Goal: Information Seeking & Learning: Learn about a topic

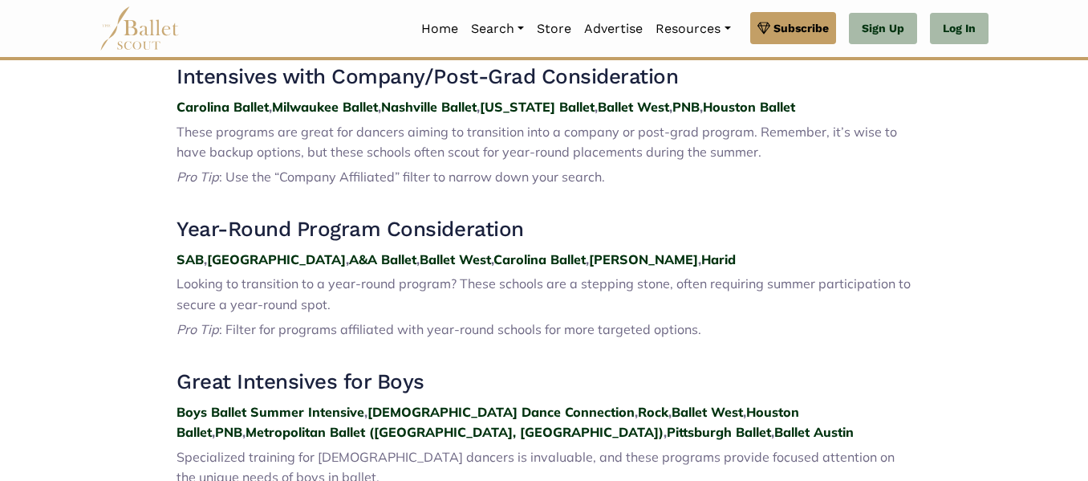
scroll to position [1223, 0]
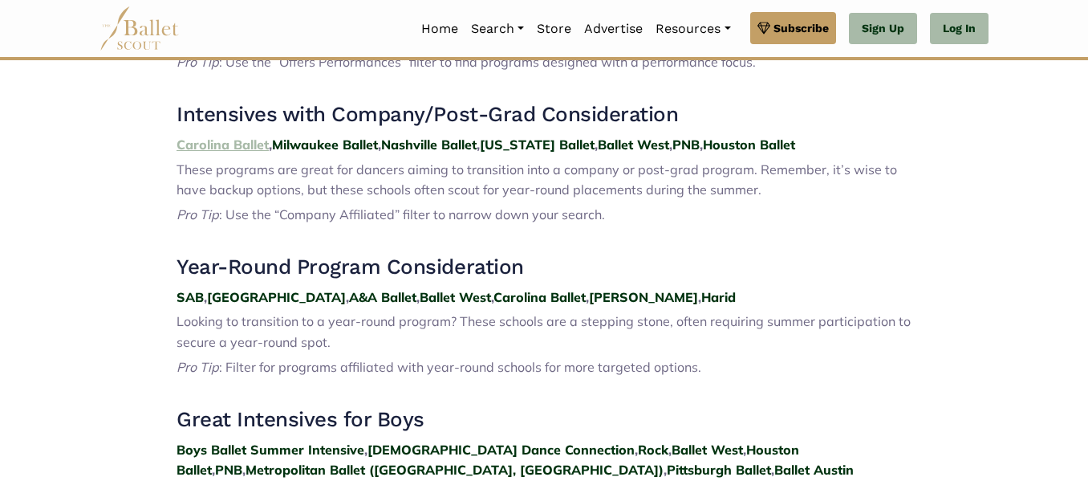
click at [210, 136] on strong "Carolina Ballet" at bounding box center [222, 144] width 92 height 16
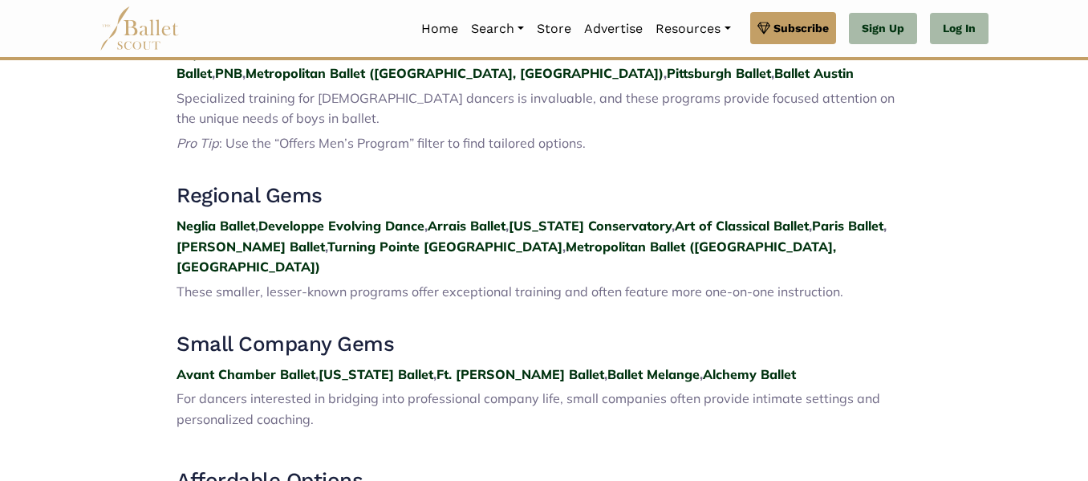
scroll to position [1624, 0]
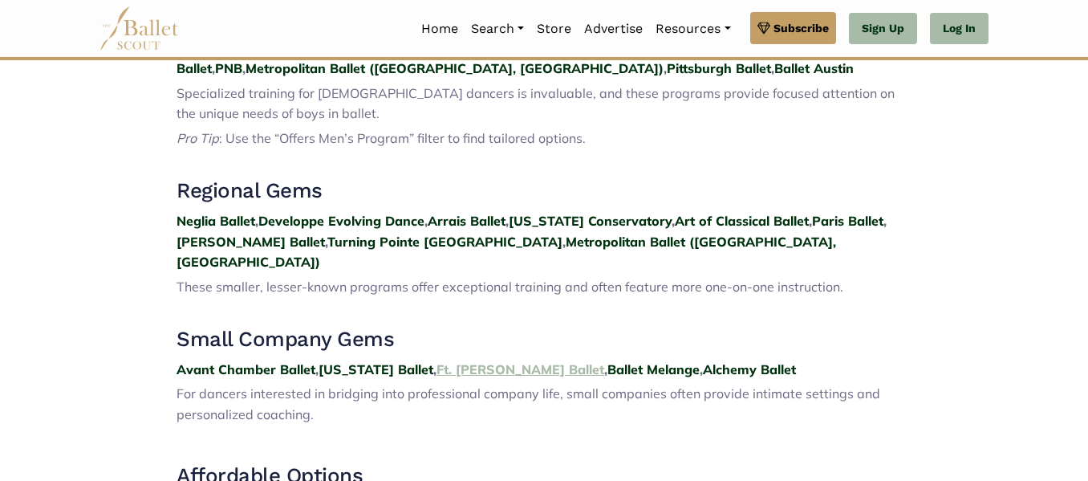
click at [494, 361] on strong "Ft. Wayne Ballet" at bounding box center [520, 369] width 168 height 16
click at [703, 361] on strong "Alchemy Ballet" at bounding box center [749, 369] width 93 height 16
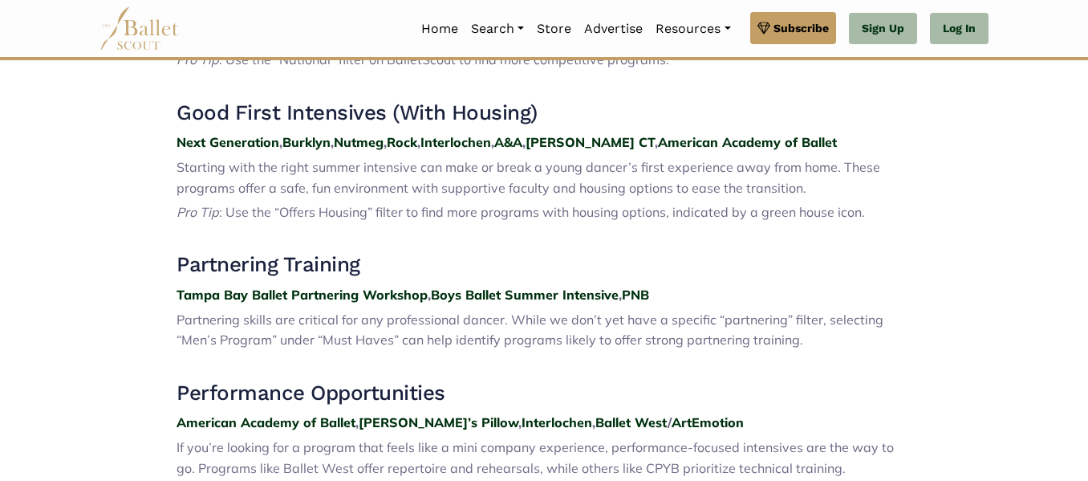
scroll to position [794, 0]
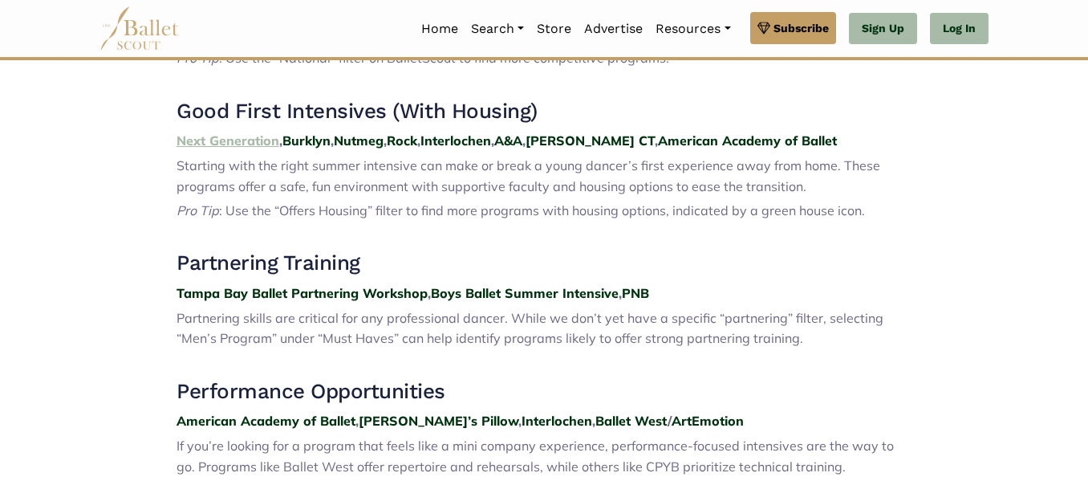
click at [195, 132] on strong "Next Generation" at bounding box center [227, 140] width 103 height 16
click at [363, 132] on strong "Nutmeg" at bounding box center [359, 140] width 50 height 16
click at [522, 132] on strong "A&A" at bounding box center [508, 140] width 28 height 16
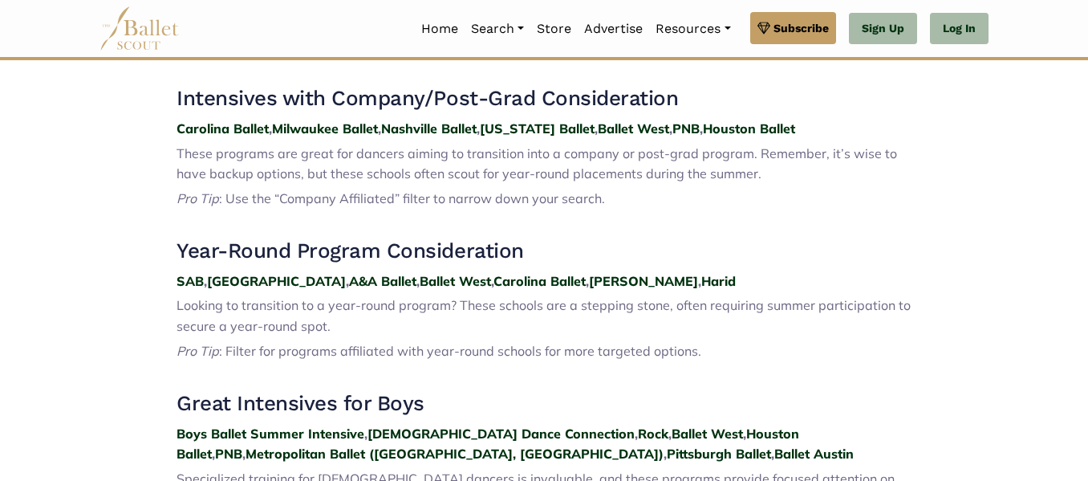
scroll to position [1240, 0]
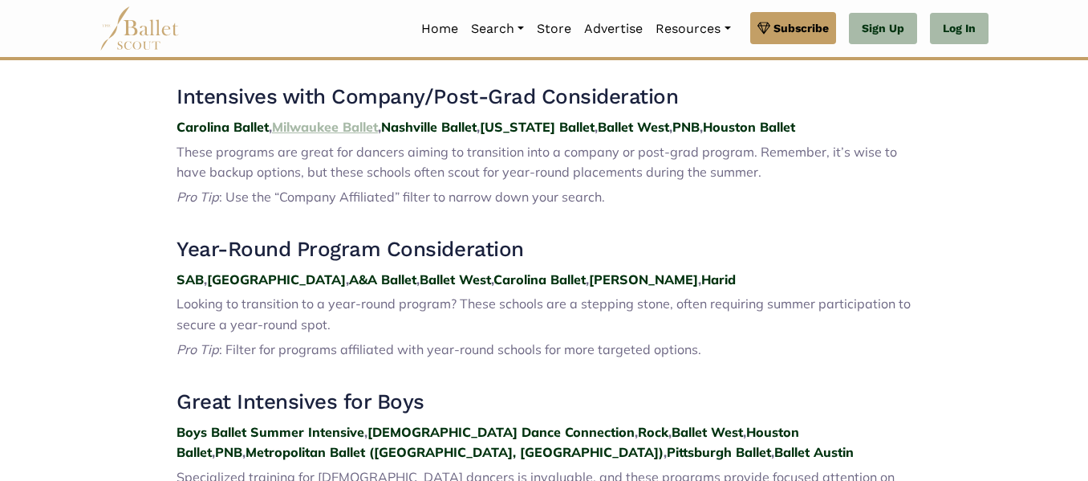
click at [350, 119] on strong "Milwaukee Ballet" at bounding box center [325, 127] width 106 height 16
click at [589, 271] on strong "Ellison" at bounding box center [643, 279] width 109 height 16
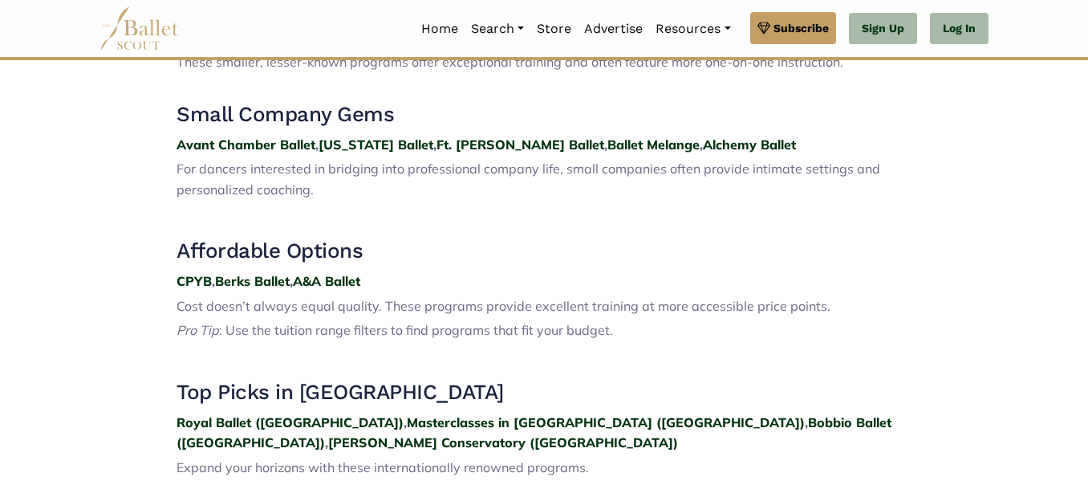
scroll to position [1849, 0]
click at [252, 272] on strong "Berks Ballet" at bounding box center [252, 280] width 75 height 16
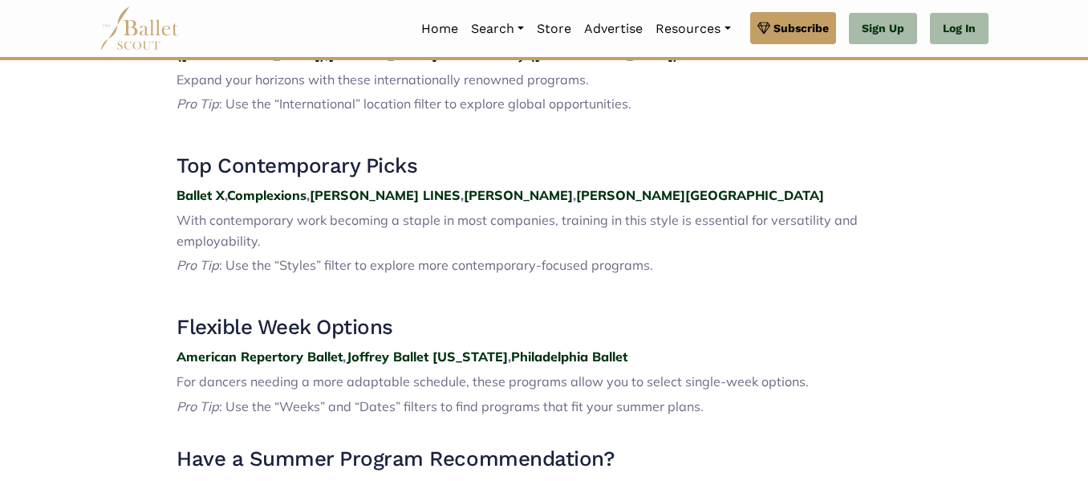
scroll to position [2237, 0]
click at [197, 186] on strong "Ballet X" at bounding box center [200, 194] width 48 height 16
click at [336, 186] on strong "Alonzo King LINES" at bounding box center [385, 194] width 151 height 16
click at [469, 186] on strong "Alvin Ailey" at bounding box center [518, 194] width 109 height 16
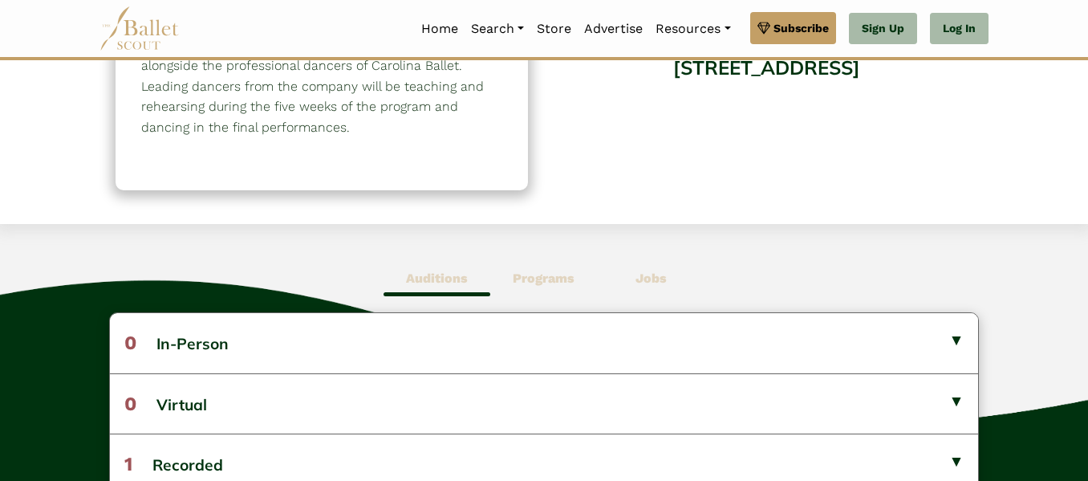
scroll to position [278, 0]
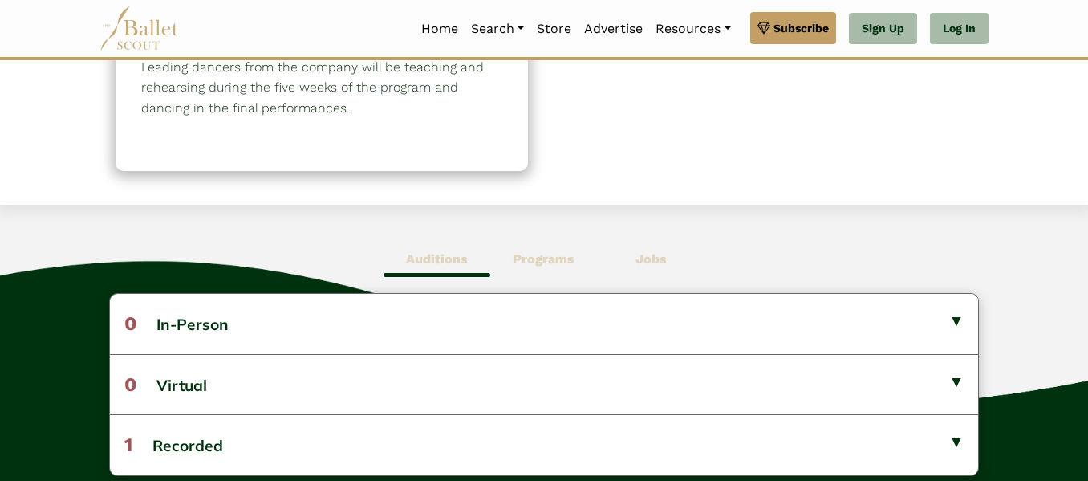
click at [541, 258] on b "Programs" at bounding box center [544, 258] width 62 height 15
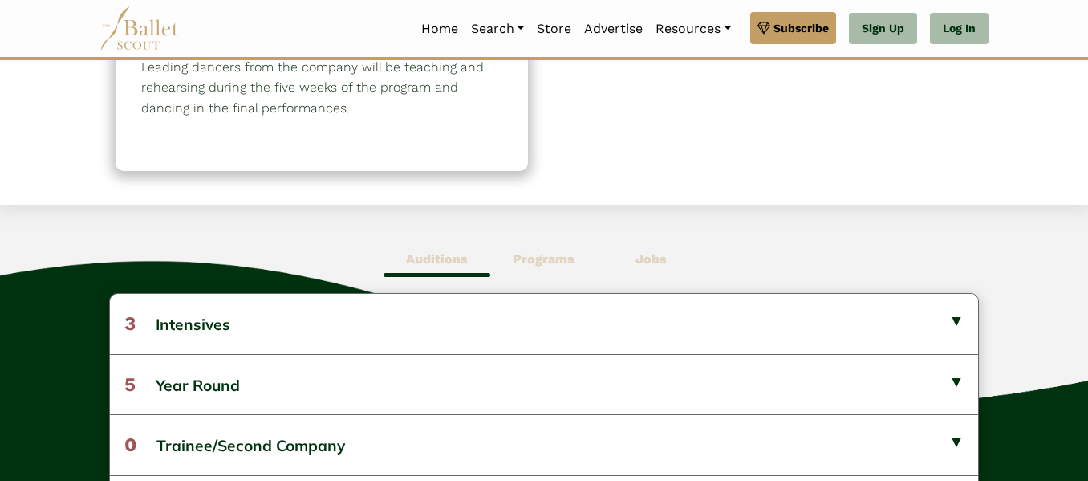
scroll to position [0, 0]
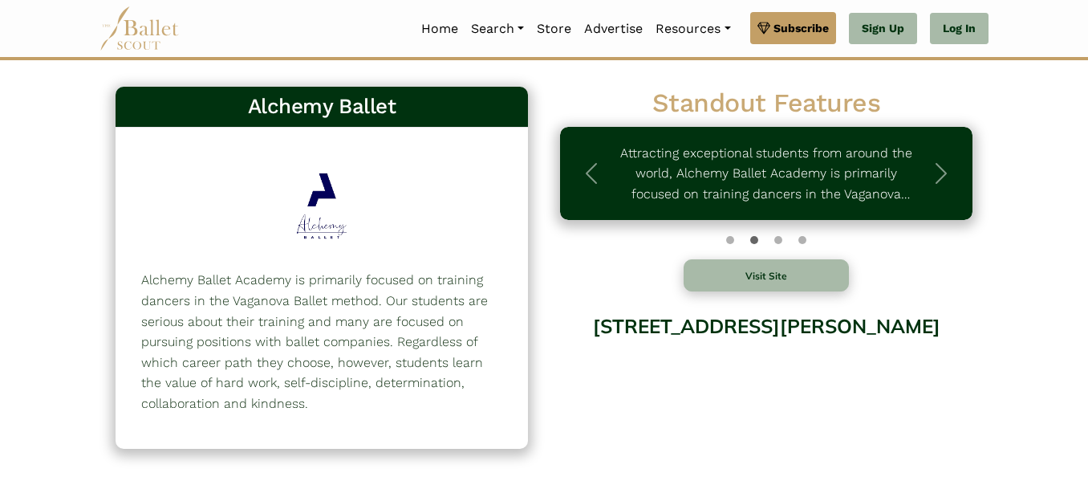
scroll to position [30, 0]
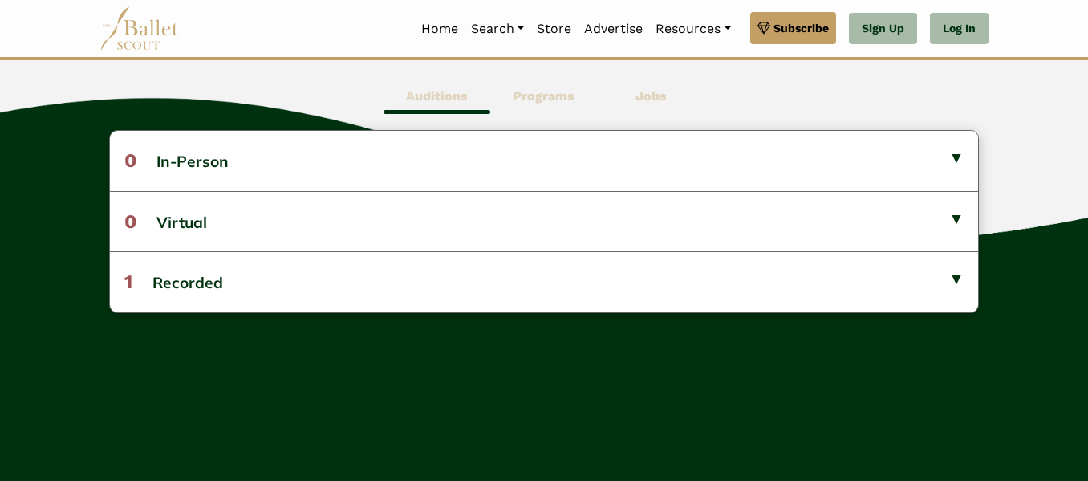
scroll to position [309, 0]
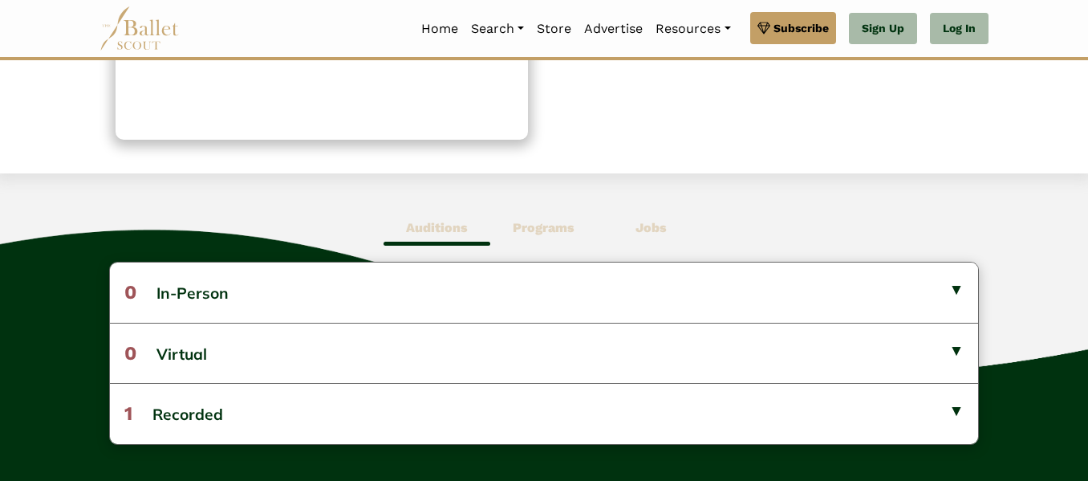
click at [531, 229] on b "Programs" at bounding box center [544, 227] width 62 height 15
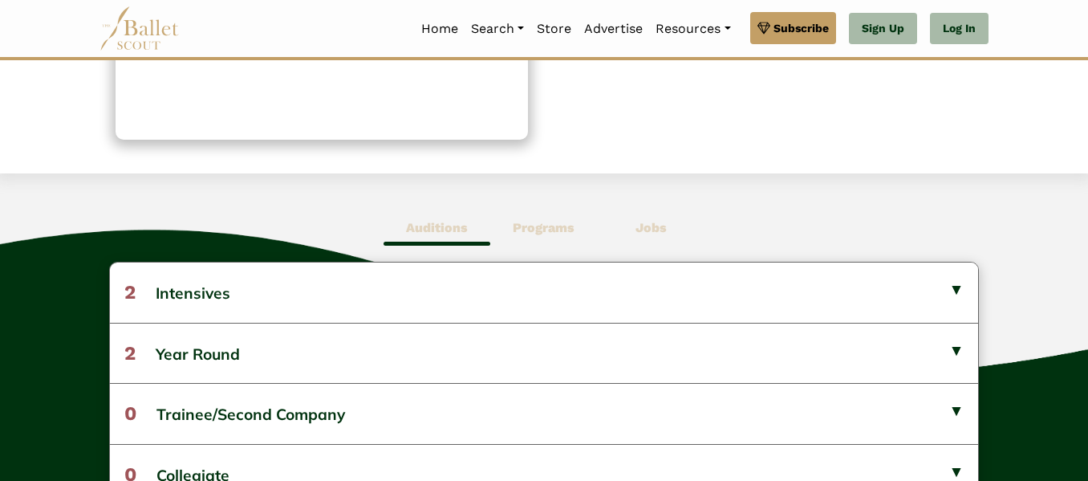
click at [644, 229] on b "Jobs" at bounding box center [650, 227] width 31 height 15
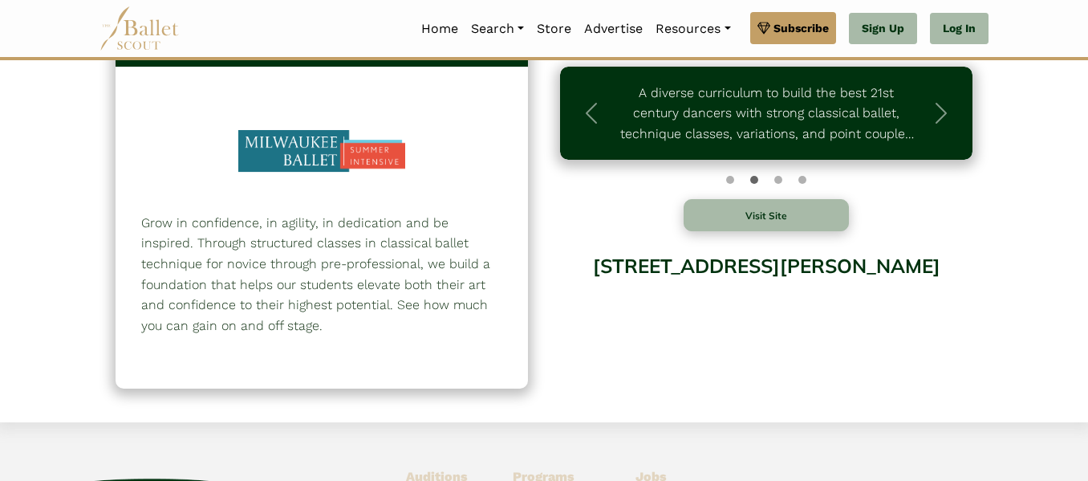
scroll to position [55, 0]
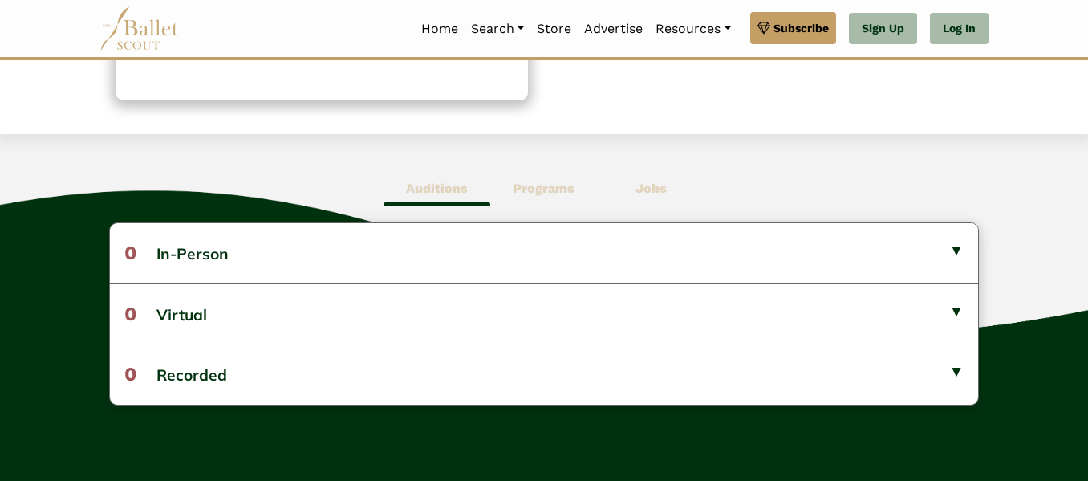
scroll to position [354, 0]
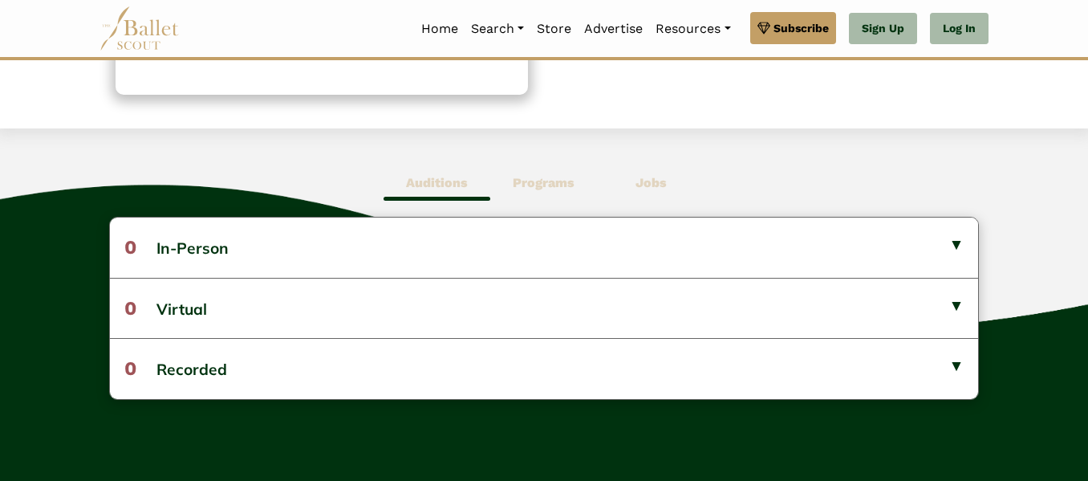
click at [533, 187] on b "Programs" at bounding box center [544, 182] width 62 height 15
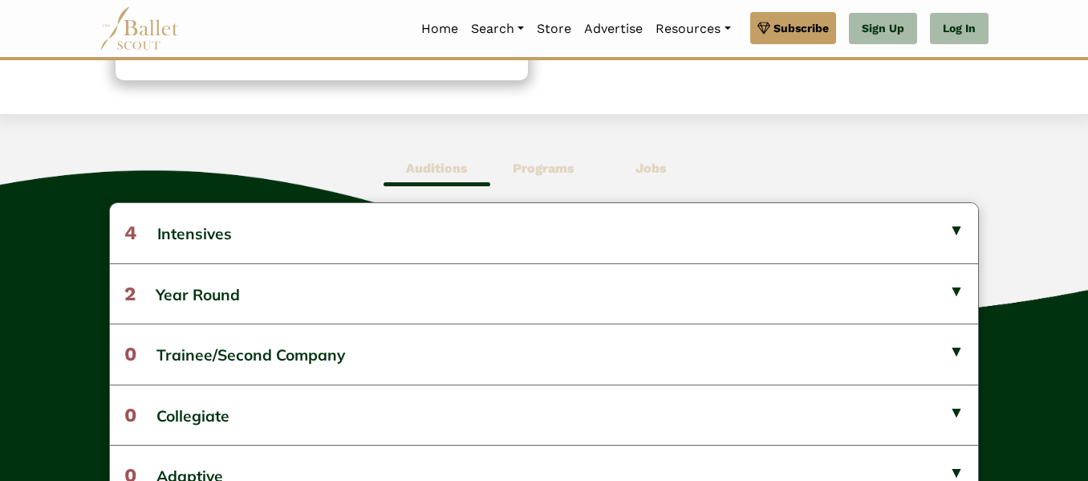
scroll to position [369, 0]
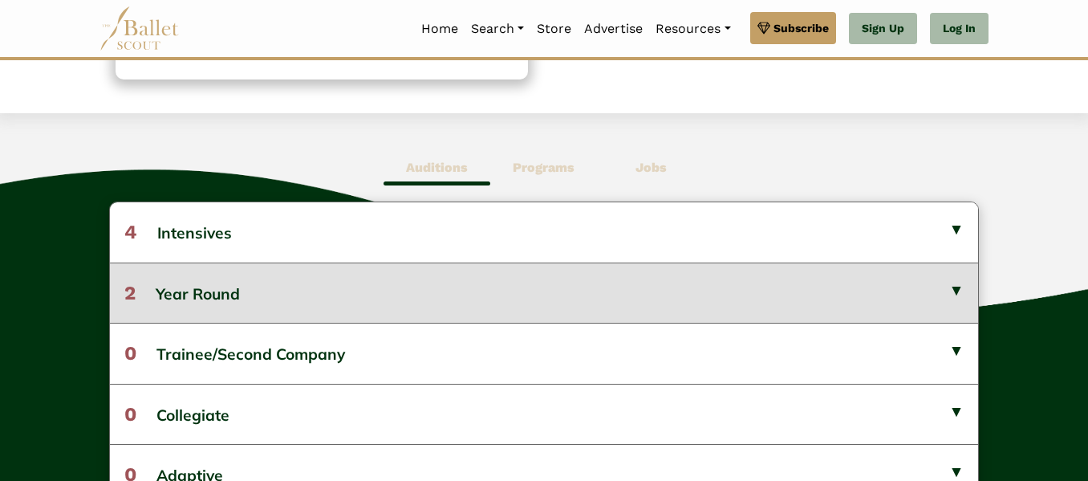
click at [927, 302] on button "2 Year Round" at bounding box center [544, 292] width 869 height 60
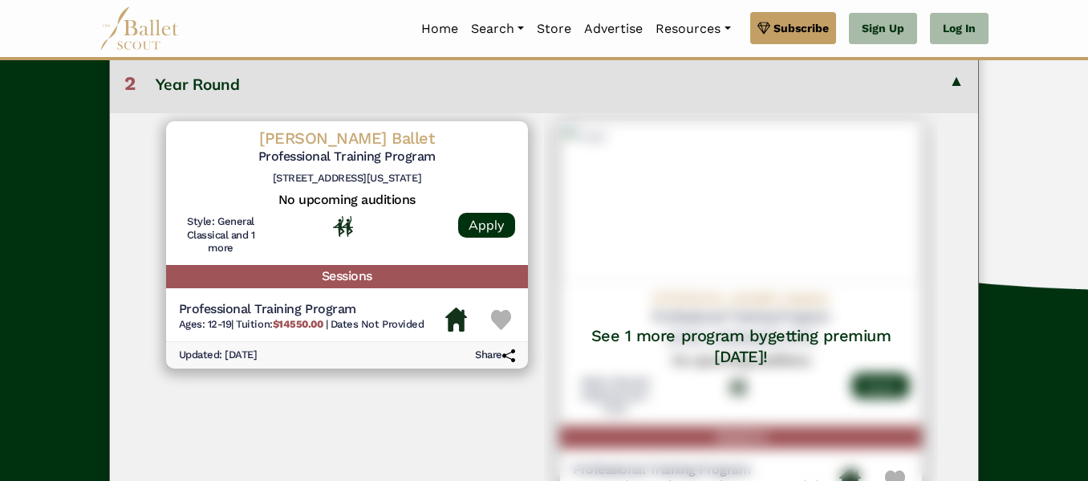
scroll to position [0, 0]
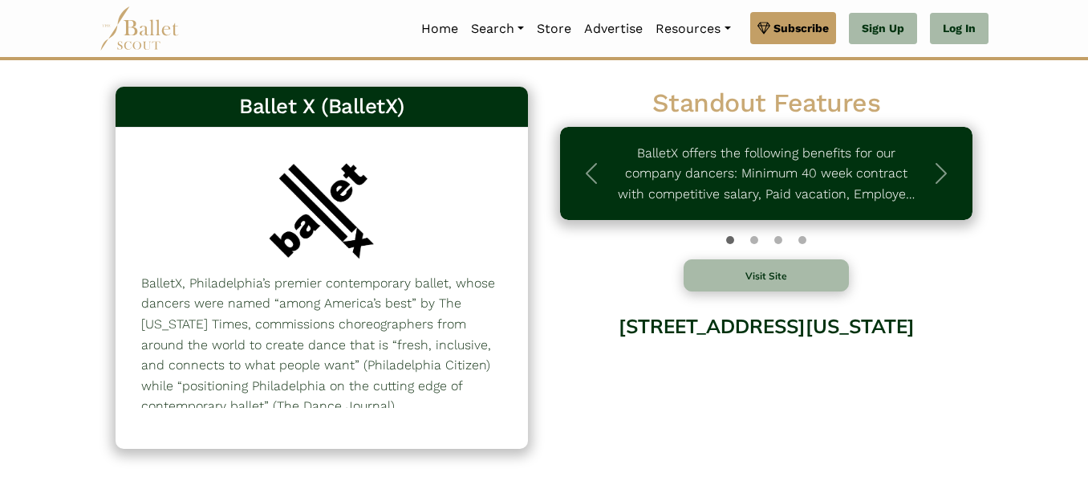
scroll to position [9, 0]
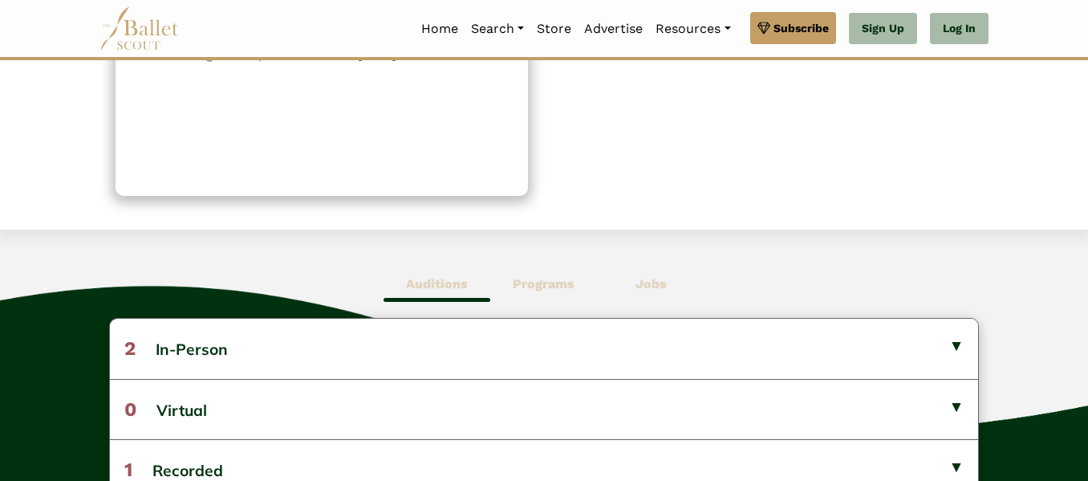
scroll to position [279, 0]
click at [535, 277] on b "Programs" at bounding box center [544, 284] width 62 height 15
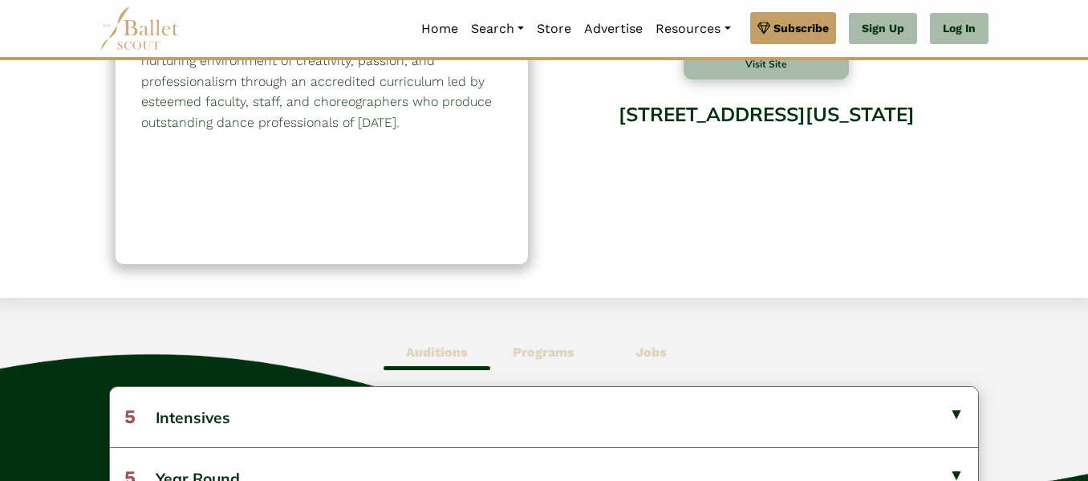
scroll to position [211, 0]
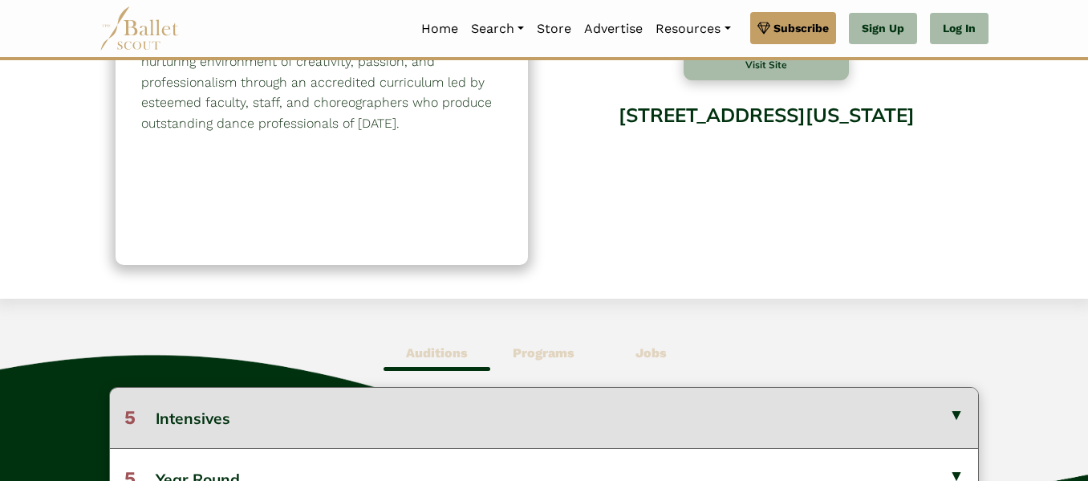
click at [914, 390] on button "5 Intensives" at bounding box center [544, 416] width 869 height 59
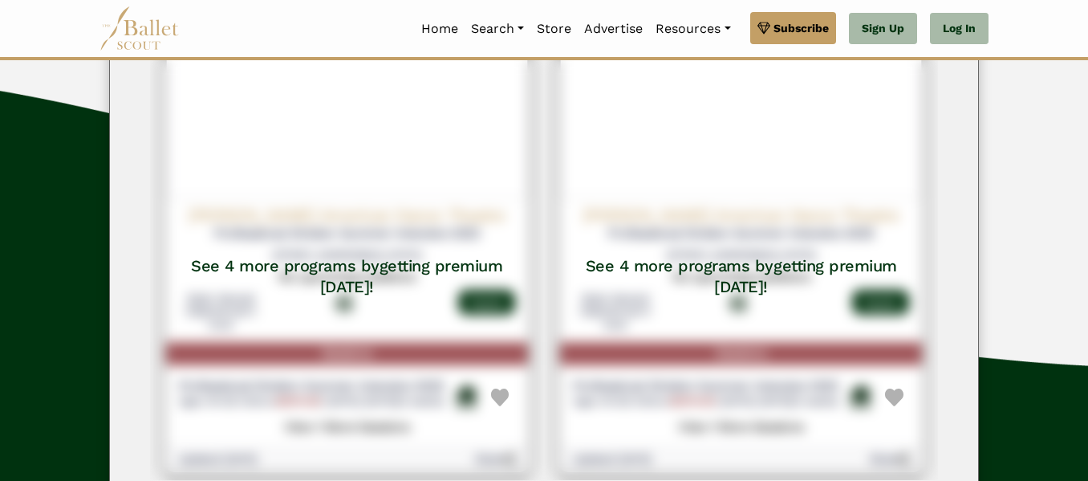
scroll to position [0, 0]
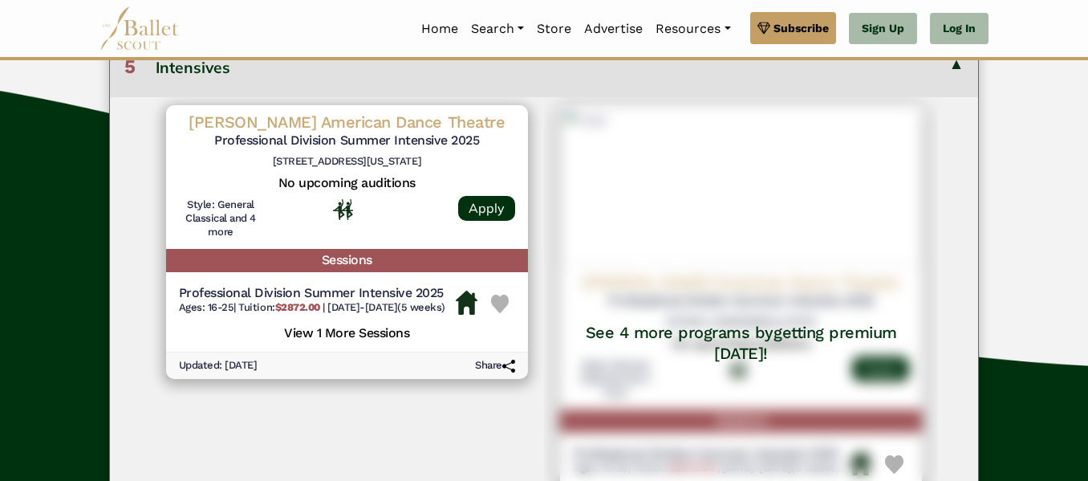
click at [1035, 231] on div "Auditions Programs Jobs 2 In-Person [DATE] [PERSON_NAME] American Dance Theatre" at bounding box center [544, 411] width 1088 height 927
